Goal: Check status: Check status

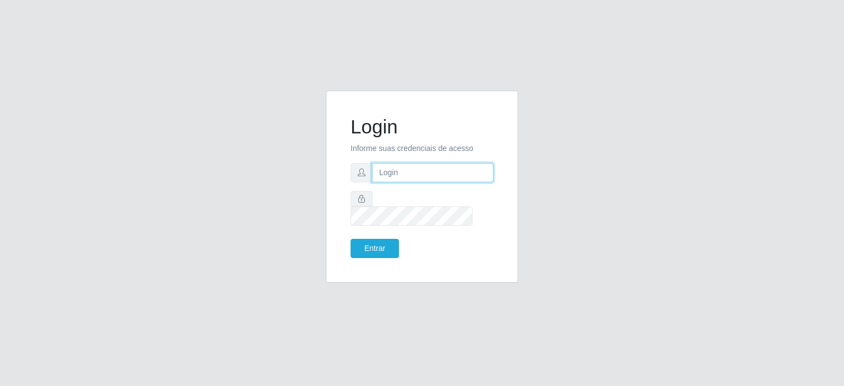
click at [399, 182] on input "text" at bounding box center [432, 172] width 121 height 19
type input "[EMAIL_ADDRESS][PERSON_NAME][DOMAIN_NAME]"
click at [351, 239] on button "Entrar" at bounding box center [375, 248] width 48 height 19
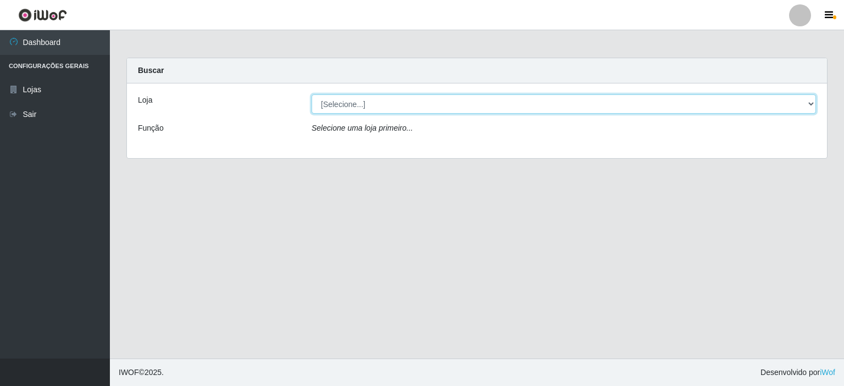
click at [807, 103] on select "[Selecione...] Corte Fácil - Unidade Planalto" at bounding box center [564, 104] width 504 height 19
select select "202"
click at [312, 95] on select "[Selecione...] Corte Fácil - Unidade Planalto" at bounding box center [564, 104] width 504 height 19
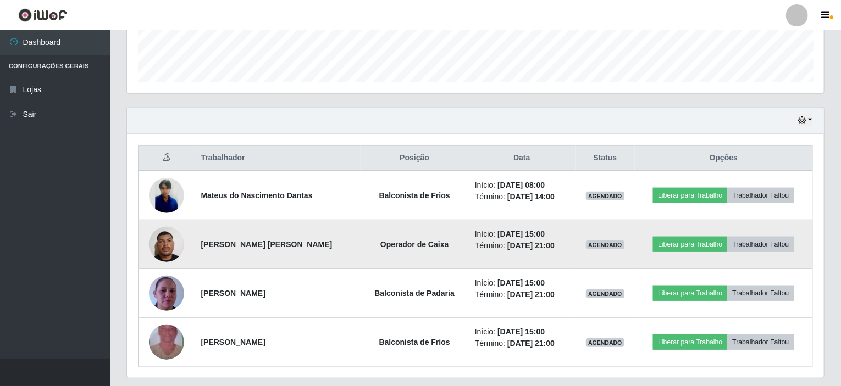
scroll to position [330, 0]
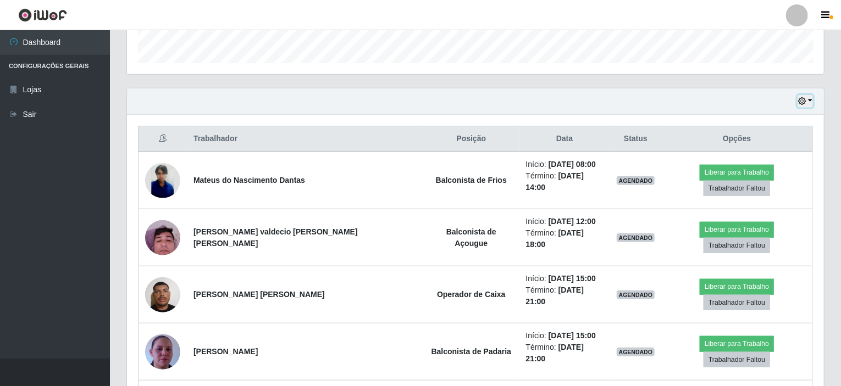
click at [809, 101] on button "button" at bounding box center [804, 101] width 15 height 13
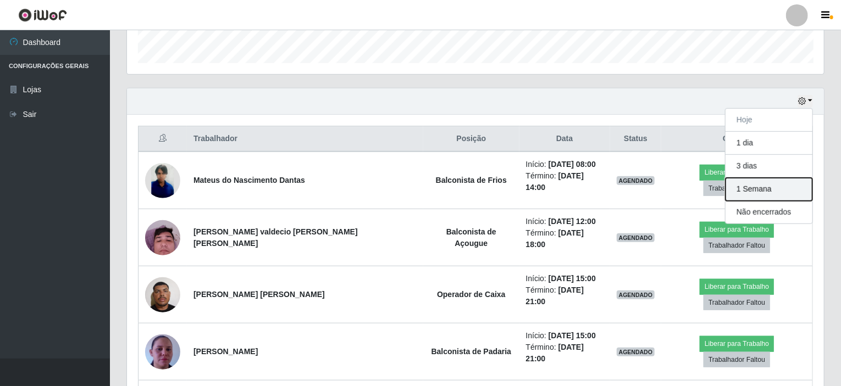
click at [757, 190] on button "1 Semana" at bounding box center [768, 189] width 87 height 23
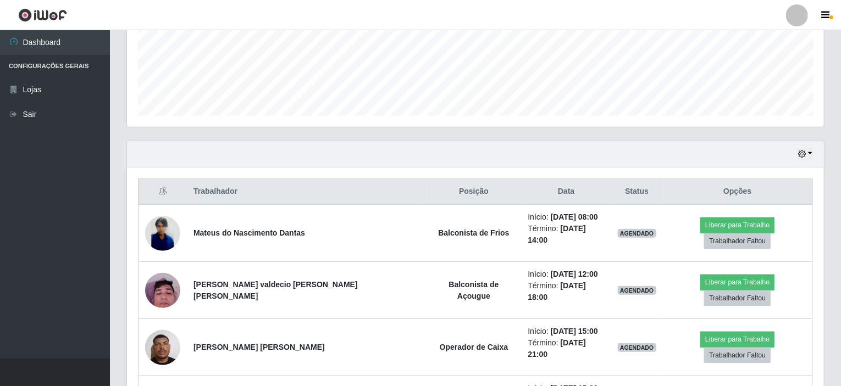
scroll to position [275, 0]
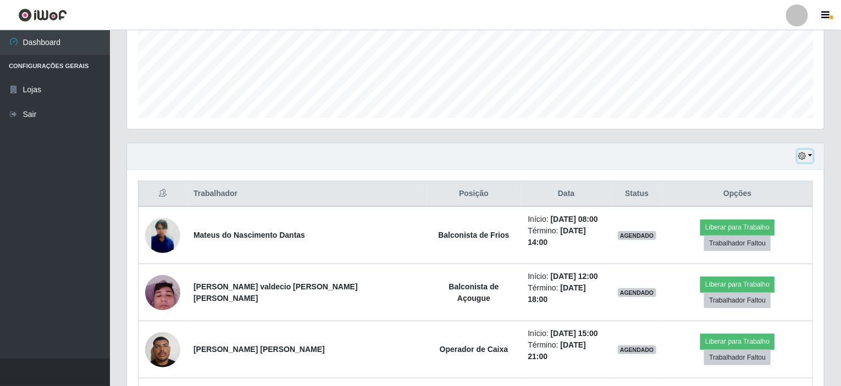
click at [811, 156] on button "button" at bounding box center [804, 156] width 15 height 13
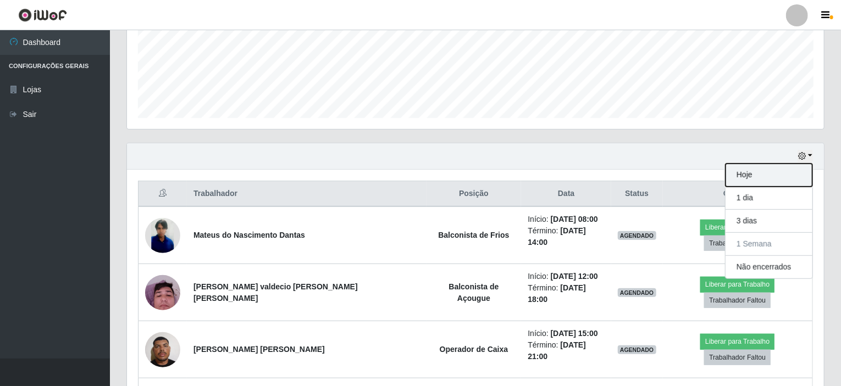
click at [771, 176] on button "Hoje" at bounding box center [768, 175] width 87 height 23
